Goal: Find specific page/section: Find specific page/section

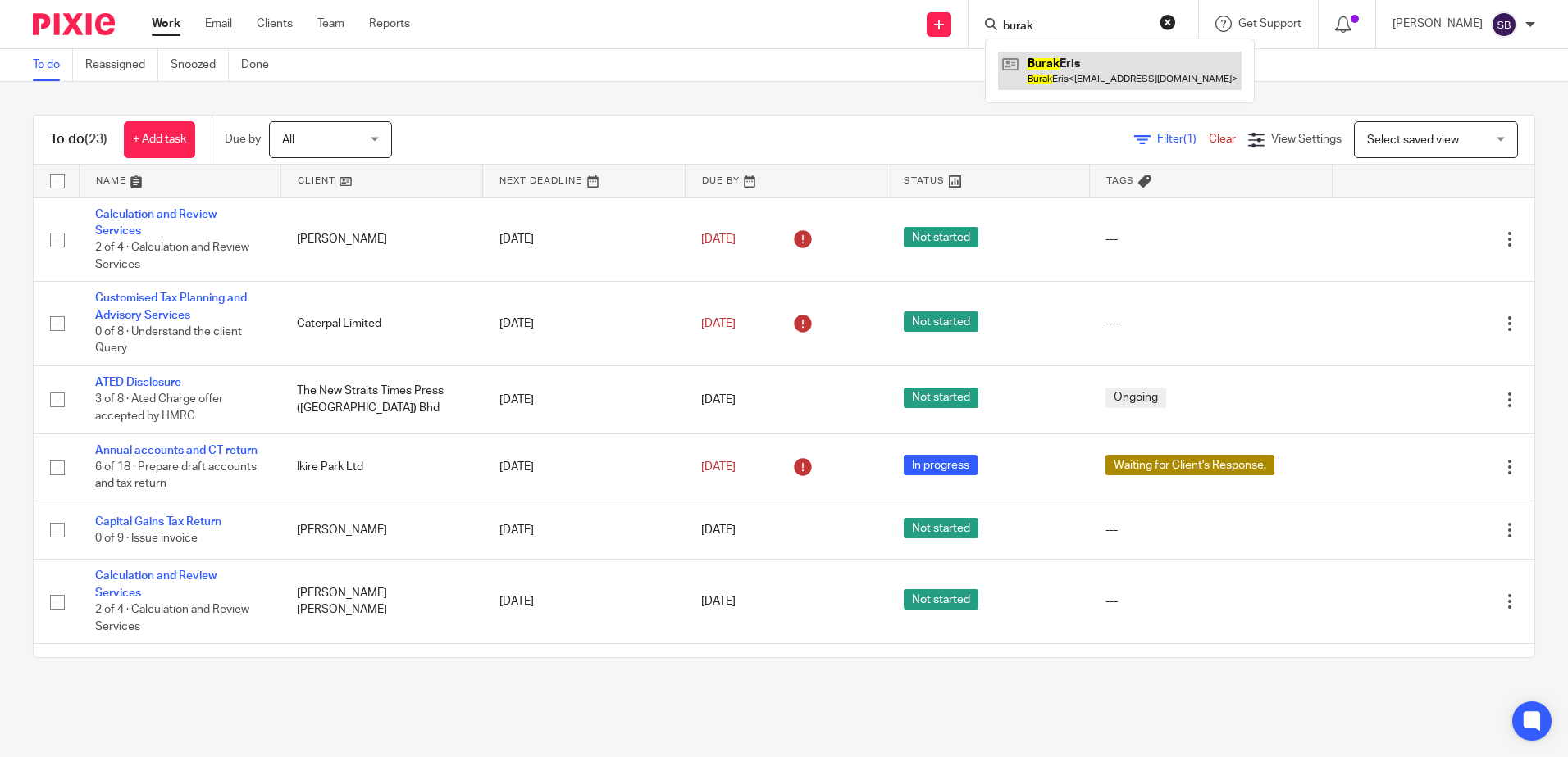
type input "burak"
click at [1076, 84] on link at bounding box center [1119, 70] width 244 height 38
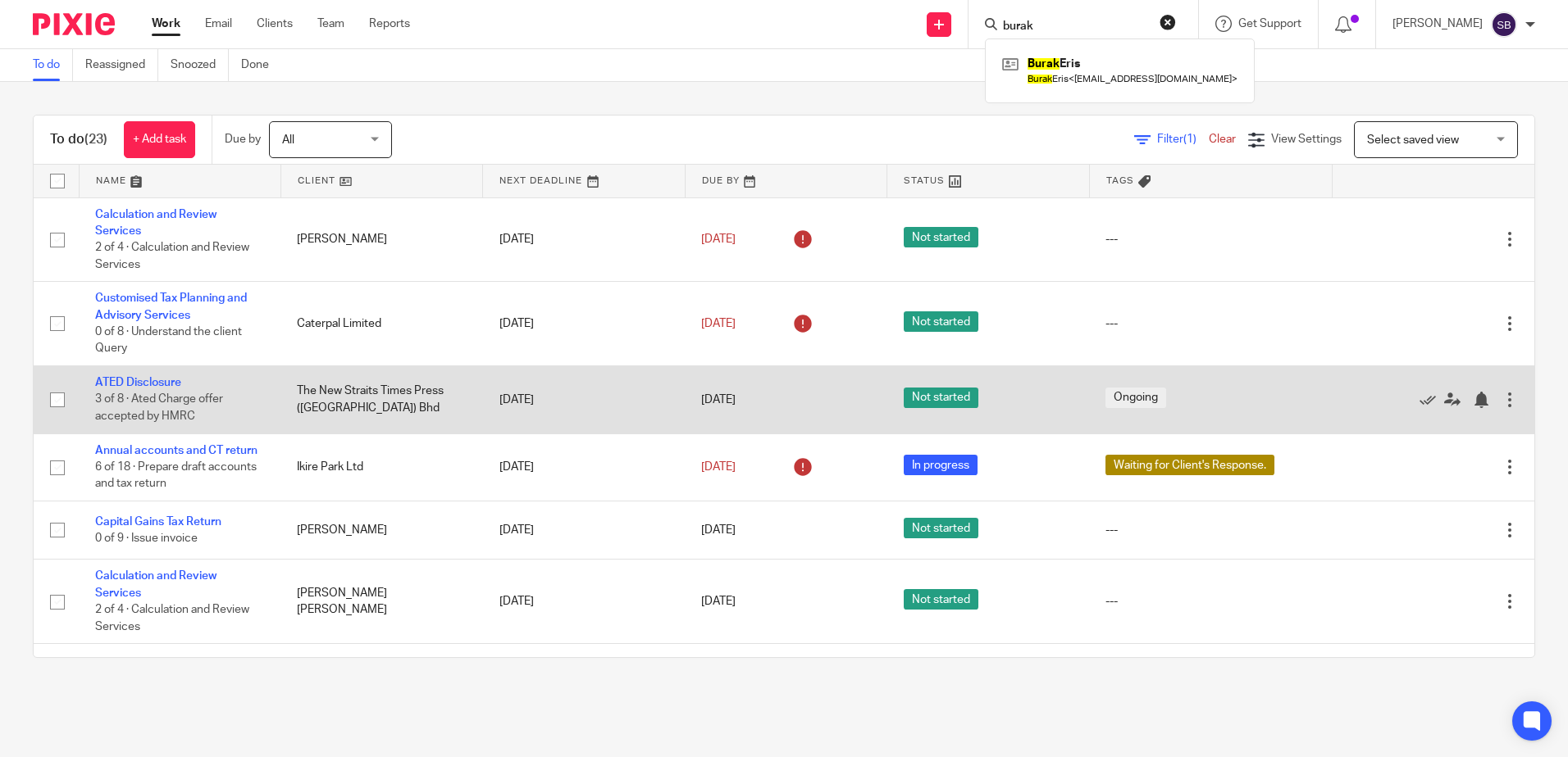
scroll to position [55, 0]
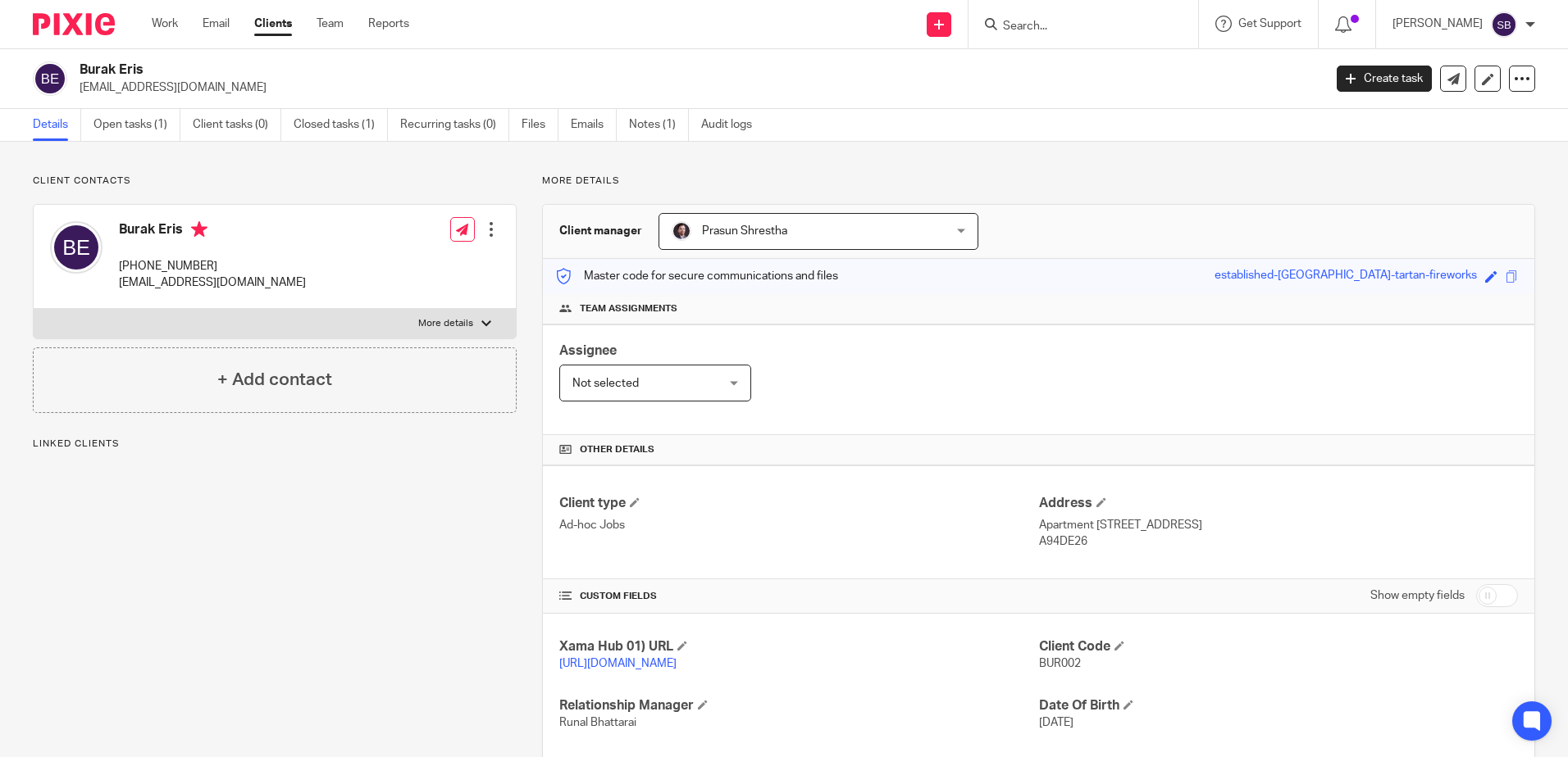
click at [123, 123] on link "Open tasks (1)" at bounding box center [136, 125] width 87 height 32
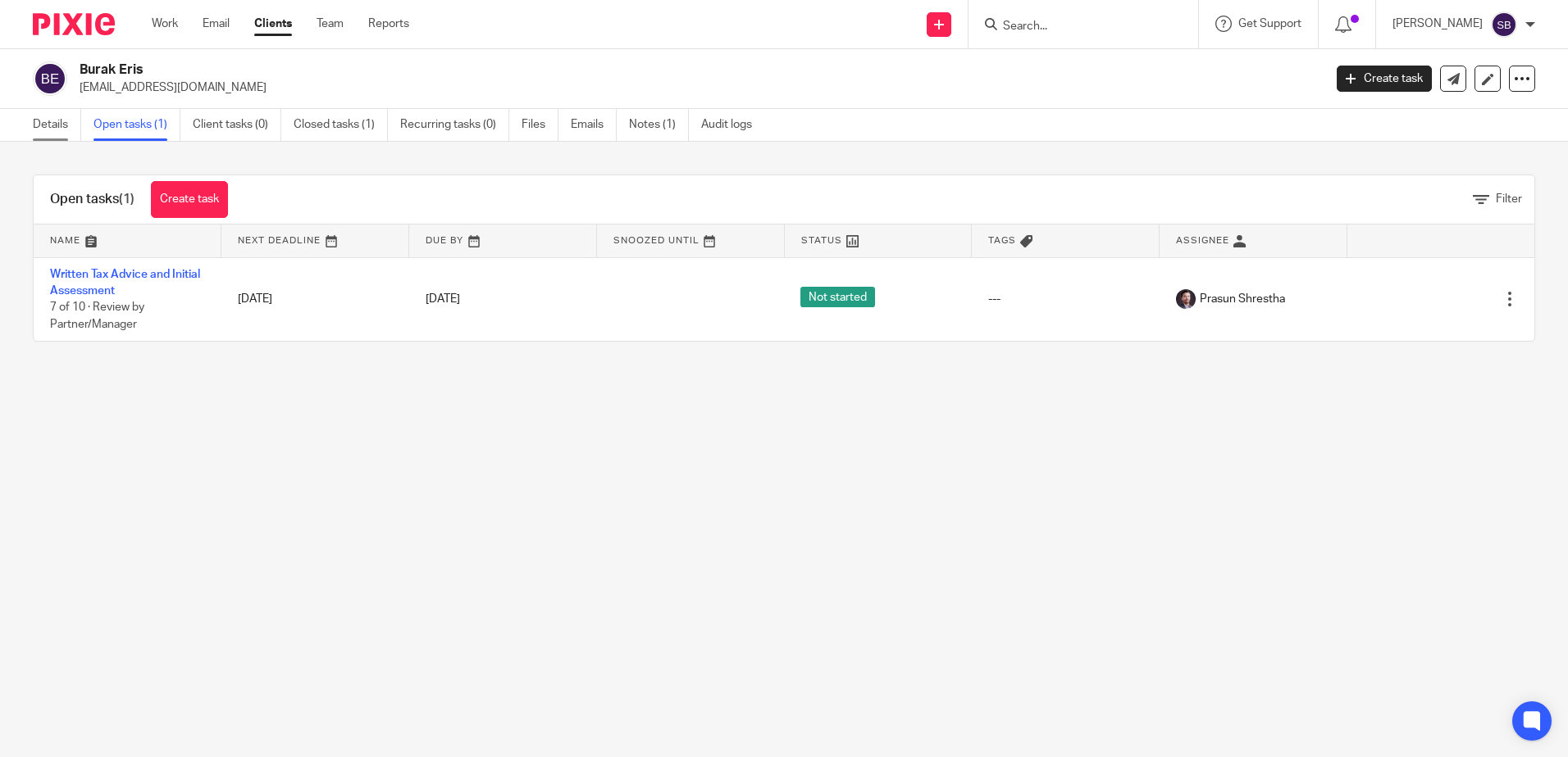
click at [44, 124] on link "Details" at bounding box center [56, 125] width 48 height 32
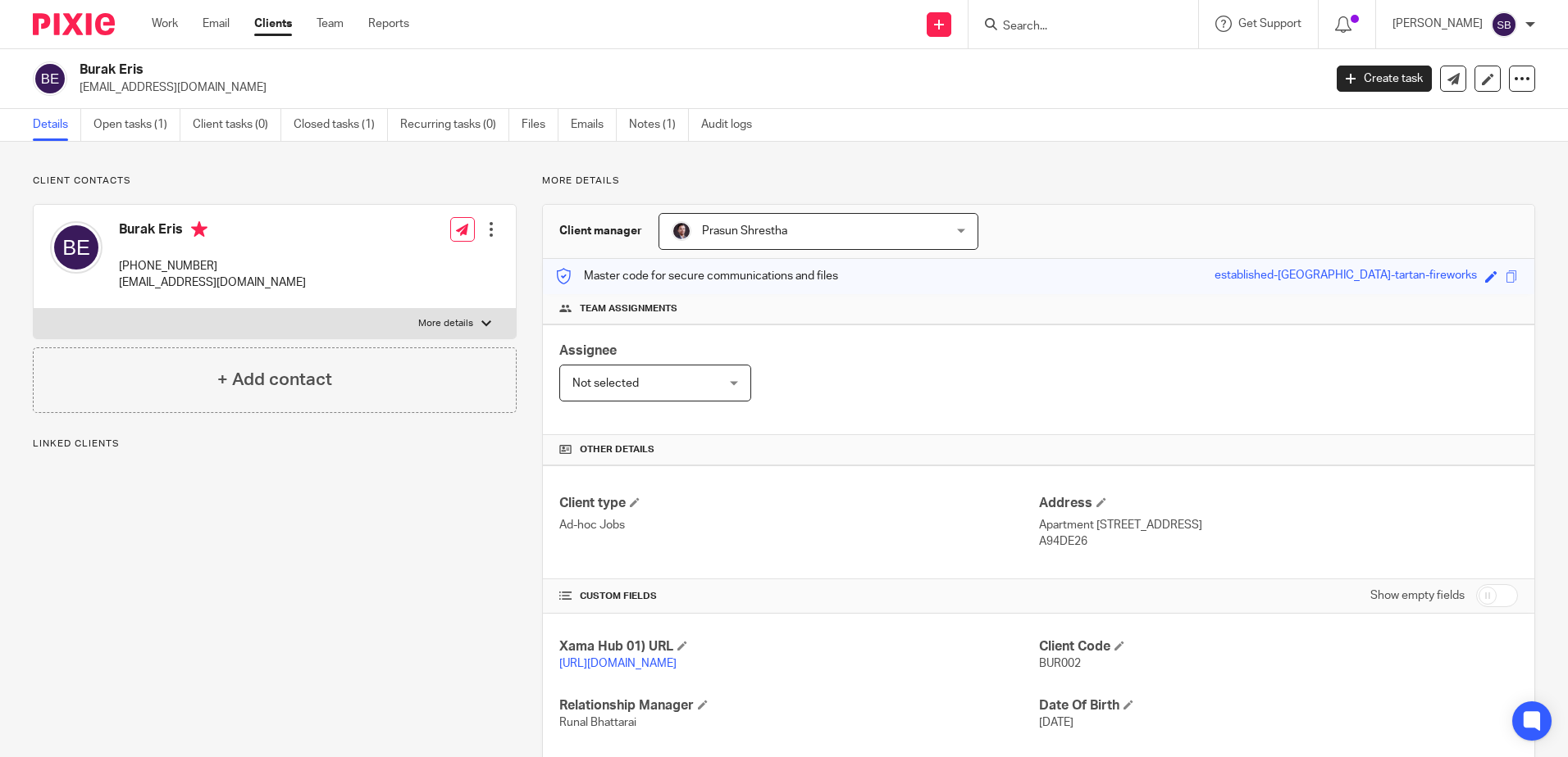
scroll to position [82, 0]
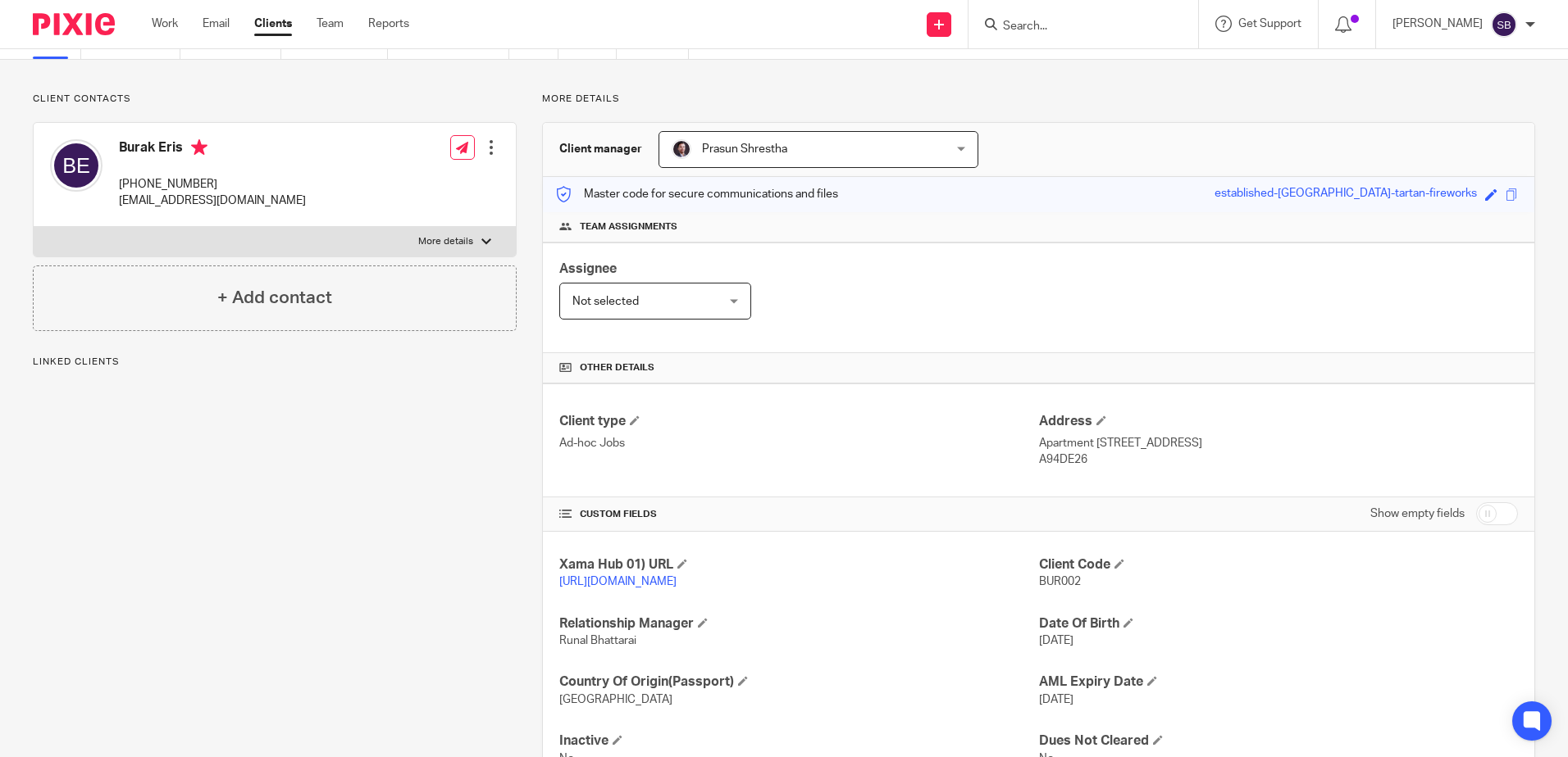
drag, startPoint x: 1366, startPoint y: 444, endPoint x: 1402, endPoint y: 444, distance: 36.0
click at [1402, 444] on p "Apartment 30, Block 2 Seamount, Stillorgan Road, Blackrock, Co Dublin" at bounding box center [1278, 443] width 478 height 17
click at [1397, 446] on p "Apartment 30, Block 2 Seamount, Stillorgan Road, Blackrock, Co Dublin" at bounding box center [1278, 443] width 478 height 17
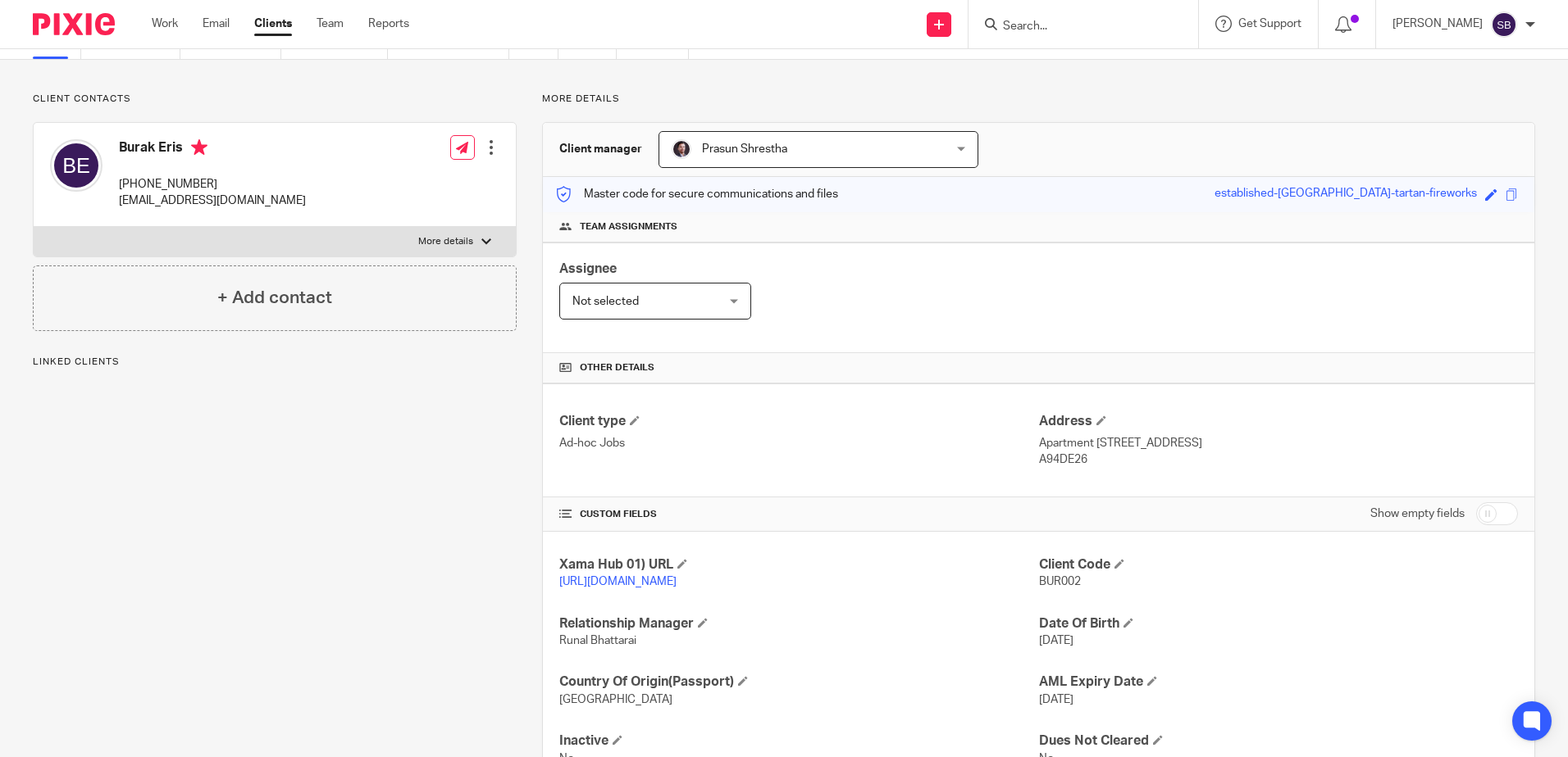
drag, startPoint x: 1397, startPoint y: 446, endPoint x: 1031, endPoint y: 445, distance: 366.0
click at [1039, 445] on p "Apartment 30, Block 2 Seamount, Stillorgan Road, Blackrock, Co Dublin" at bounding box center [1278, 443] width 478 height 17
copy p "Apartment 30, Block 2 Seamount, Stillorgan Road, Blackrock, Co Dublin"
click at [736, 412] on div "Client type Ad-hoc Jobs Address Apartment 30, Block 2 Seamount, Stillorgan Road…" at bounding box center [1038, 440] width 991 height 114
